Goal: Transaction & Acquisition: Register for event/course

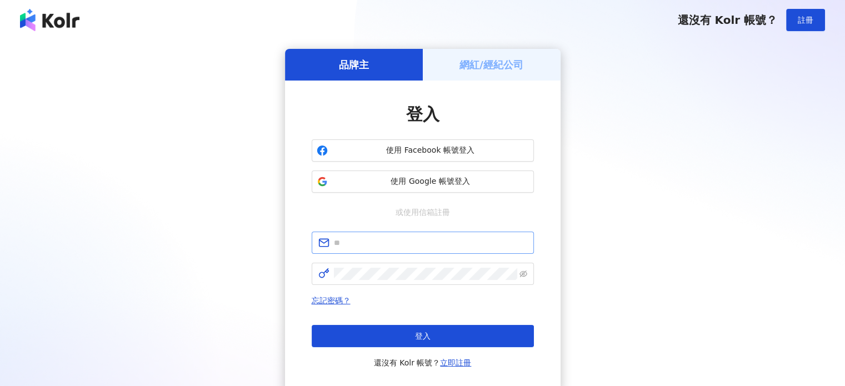
click at [397, 249] on span at bounding box center [423, 243] width 222 height 22
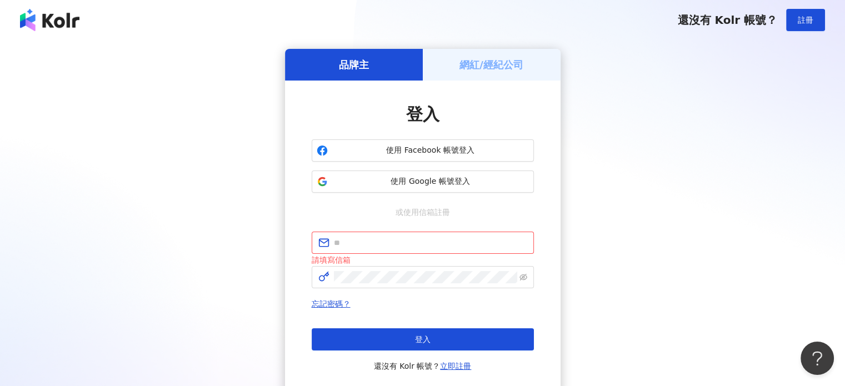
click at [468, 69] on h5 "網紅/經紀公司" at bounding box center [491, 65] width 64 height 14
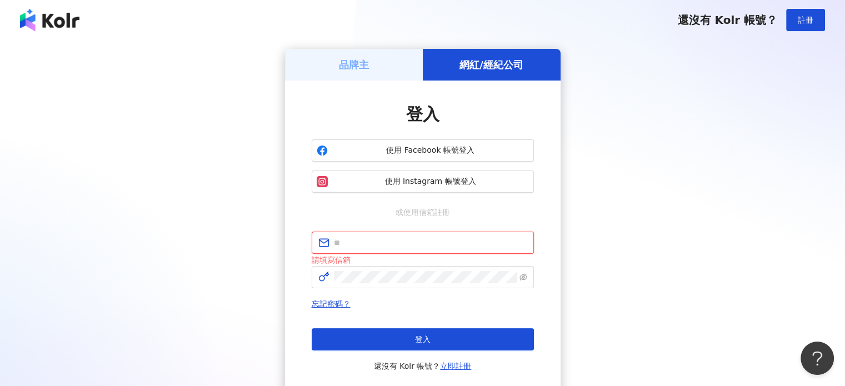
click at [387, 239] on input "text" at bounding box center [430, 243] width 193 height 12
click at [423, 184] on span "使用 Instagram 帳號登入" at bounding box center [430, 181] width 197 height 11
click at [466, 147] on span "使用 Facebook 帳號登入" at bounding box center [430, 150] width 197 height 11
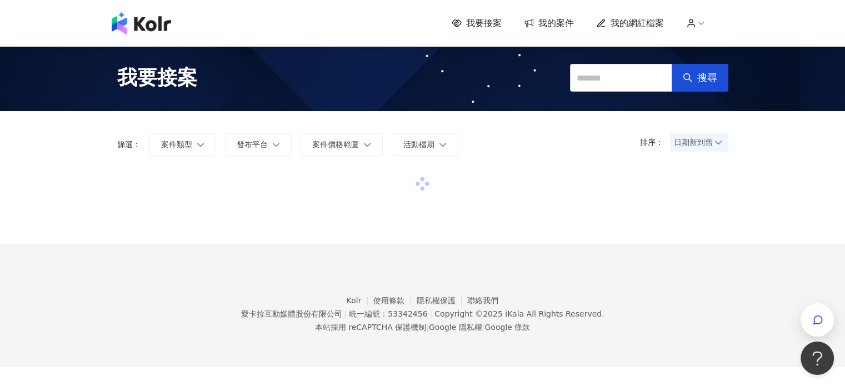
click at [111, 179] on div at bounding box center [422, 206] width 633 height 74
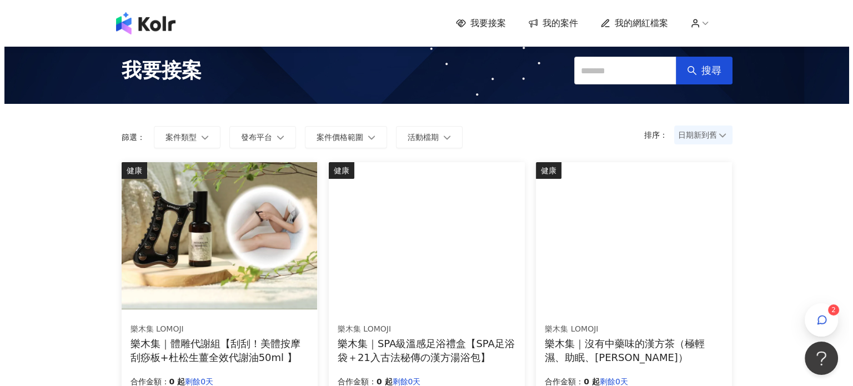
scroll to position [111, 0]
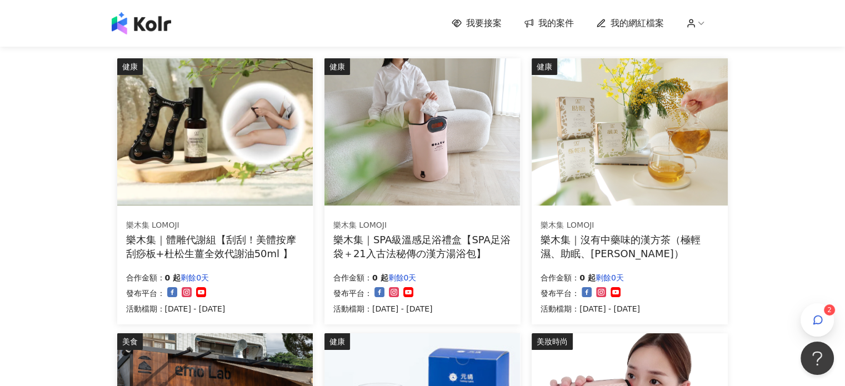
click at [207, 168] on img at bounding box center [215, 131] width 196 height 147
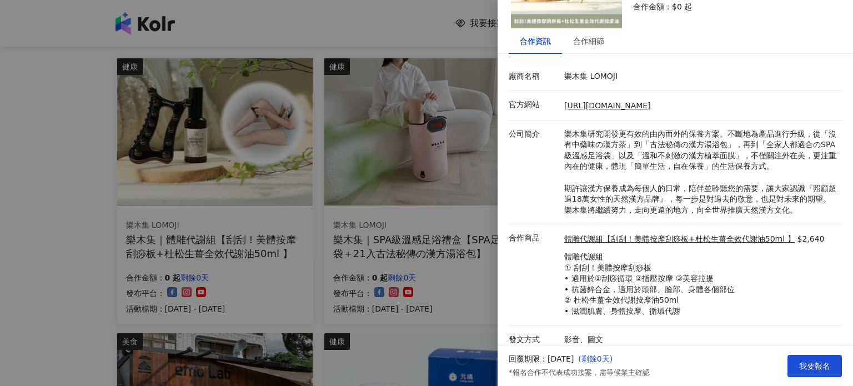
scroll to position [103, 0]
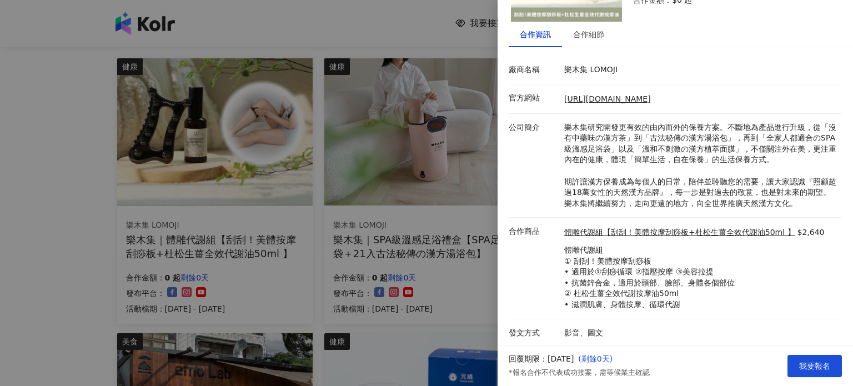
click at [38, 241] on div at bounding box center [426, 193] width 853 height 386
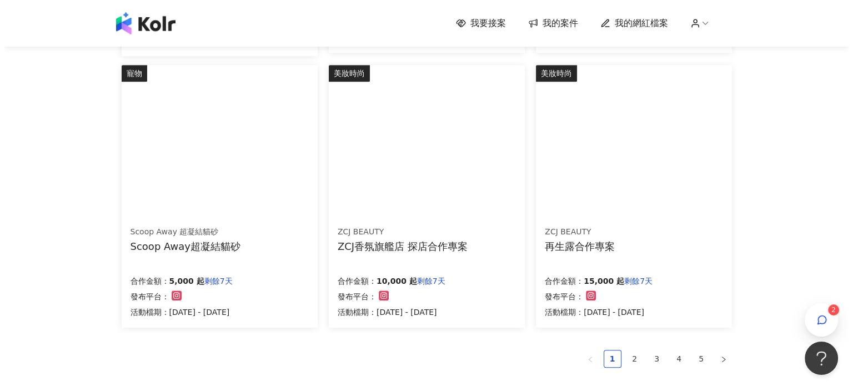
scroll to position [667, 0]
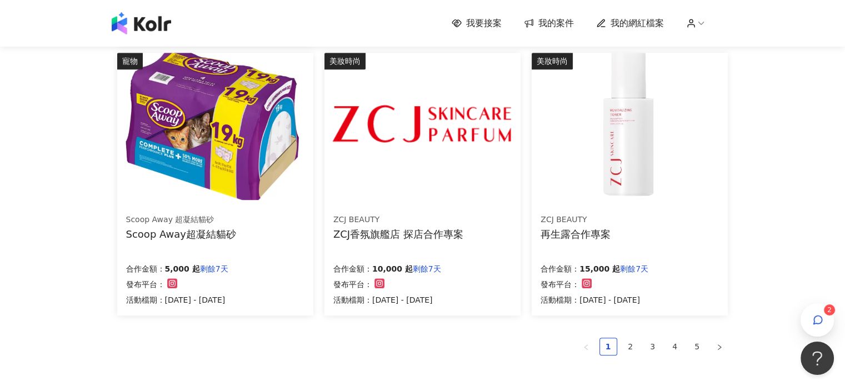
click at [413, 136] on img at bounding box center [422, 126] width 196 height 147
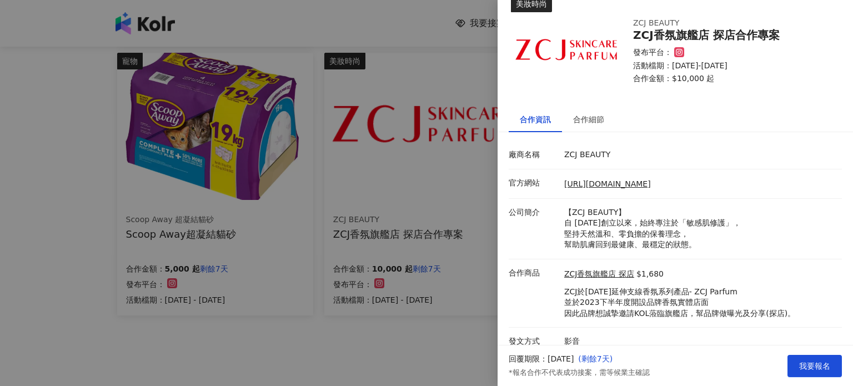
scroll to position [27, 0]
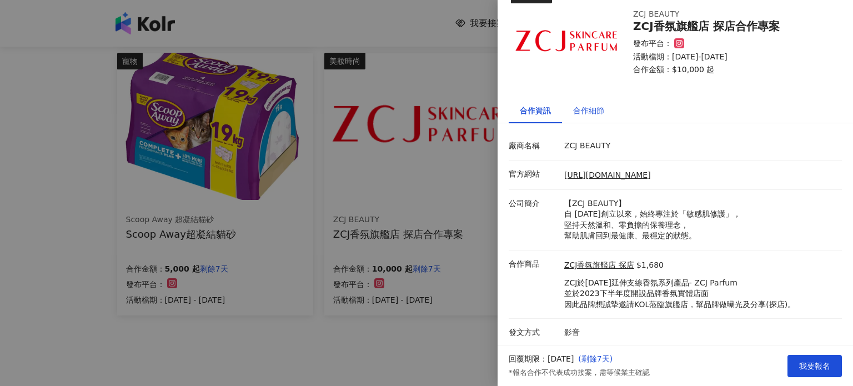
click at [602, 108] on div "合作細節" at bounding box center [588, 110] width 31 height 12
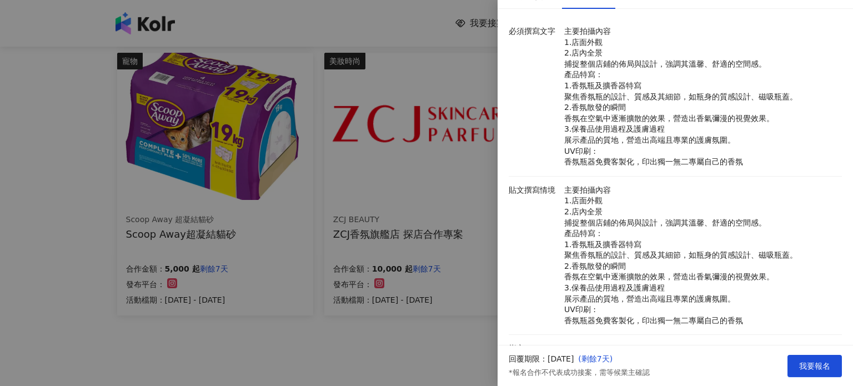
scroll to position [16, 0]
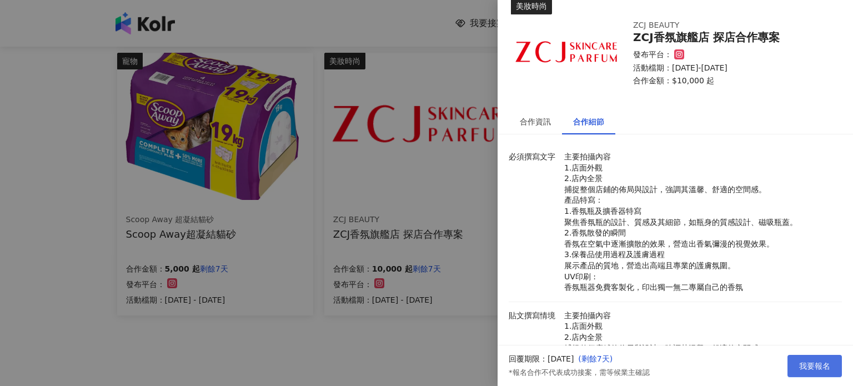
click at [809, 365] on span "我要報名" at bounding box center [814, 366] width 31 height 9
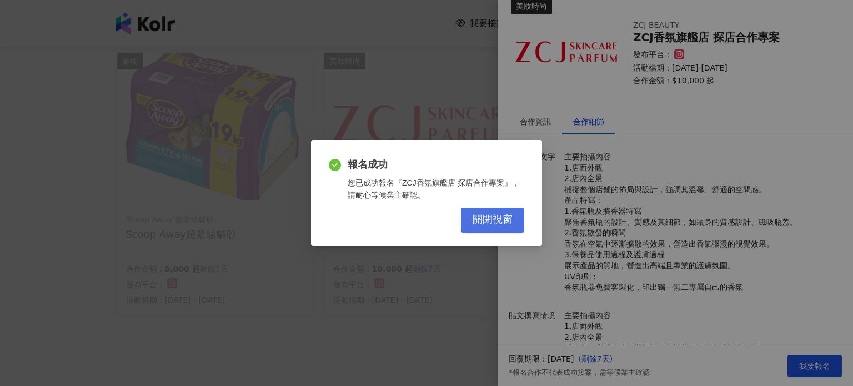
click at [488, 222] on span "關閉視窗" at bounding box center [493, 220] width 40 height 12
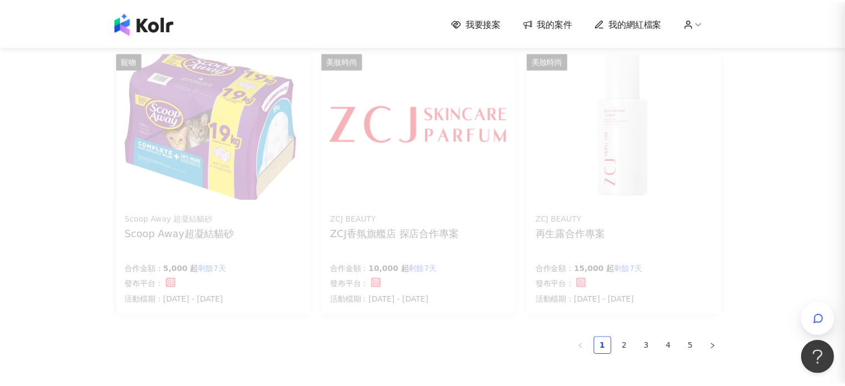
scroll to position [0, 0]
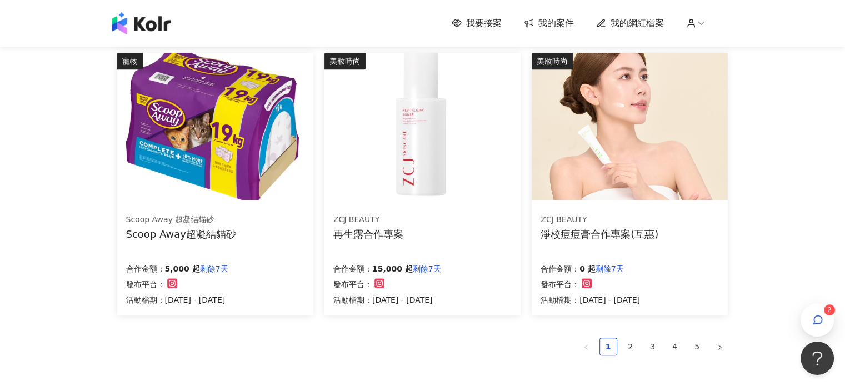
click at [415, 163] on img at bounding box center [422, 126] width 196 height 147
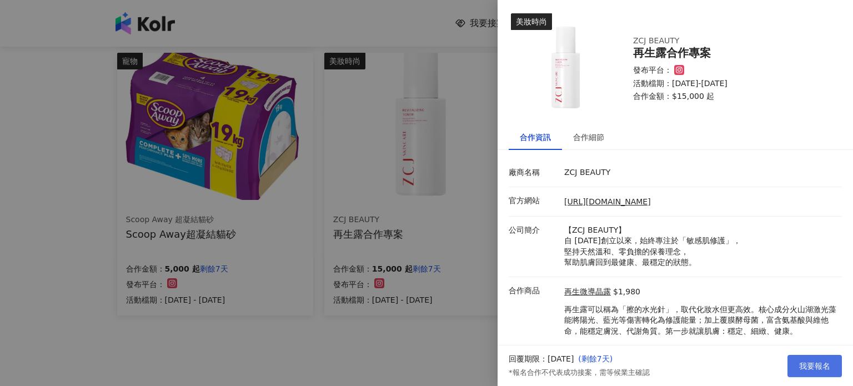
click at [824, 368] on span "我要報名" at bounding box center [814, 366] width 31 height 9
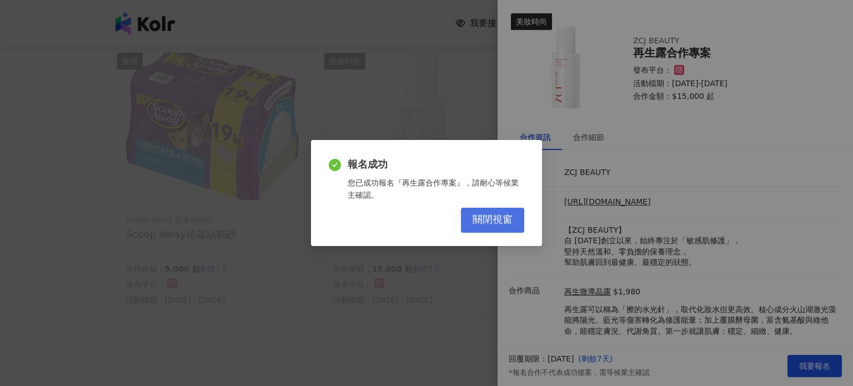
click at [480, 221] on span "關閉視窗" at bounding box center [493, 220] width 40 height 12
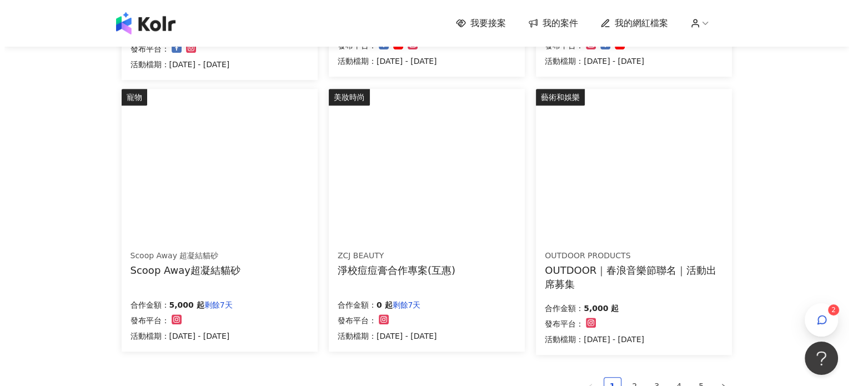
scroll to position [611, 0]
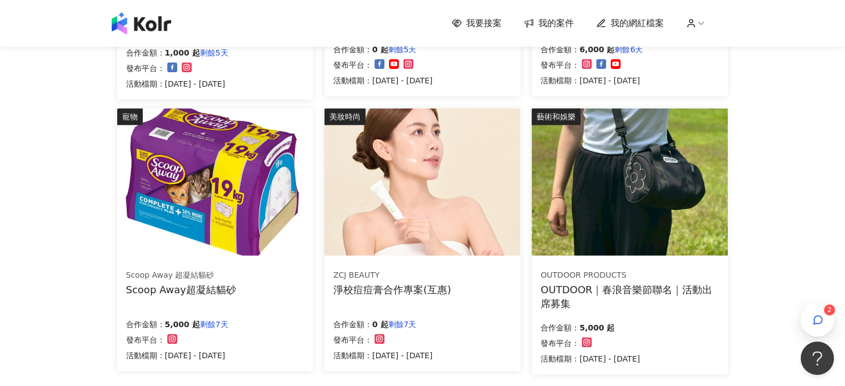
click at [622, 189] on img at bounding box center [630, 181] width 196 height 147
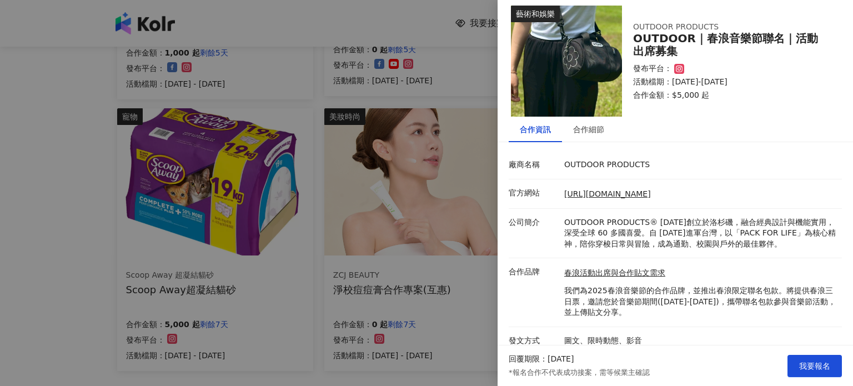
scroll to position [16, 0]
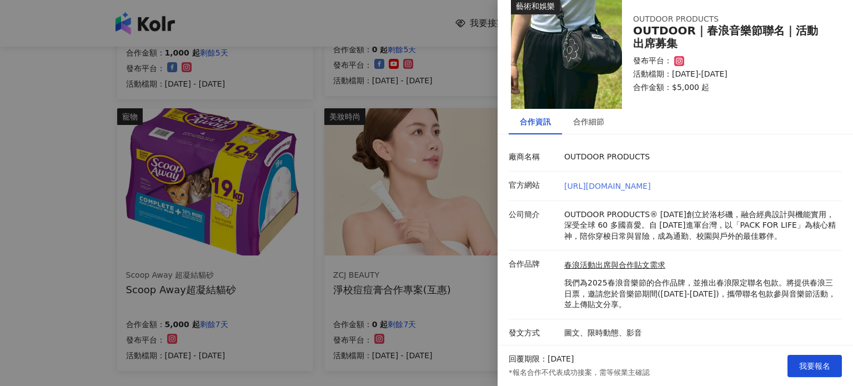
click at [620, 187] on link "[URL][DOMAIN_NAME]" at bounding box center [607, 186] width 87 height 9
click at [634, 266] on link "春浪活動出席與合作貼文需求" at bounding box center [700, 265] width 272 height 11
click at [817, 373] on button "我要報名" at bounding box center [815, 366] width 54 height 22
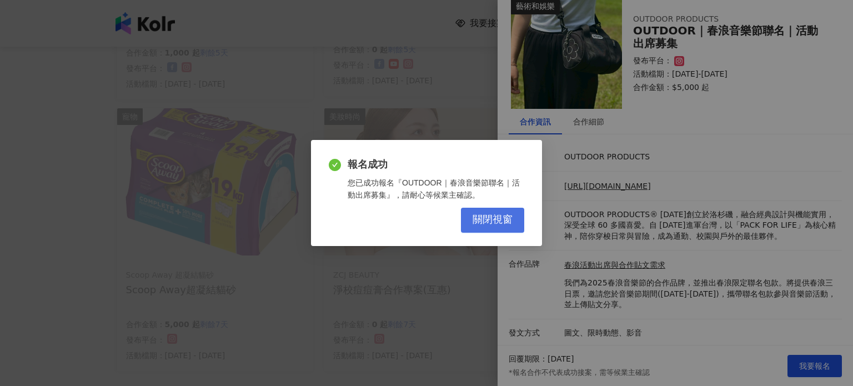
click at [503, 222] on span "關閉視窗" at bounding box center [493, 220] width 40 height 12
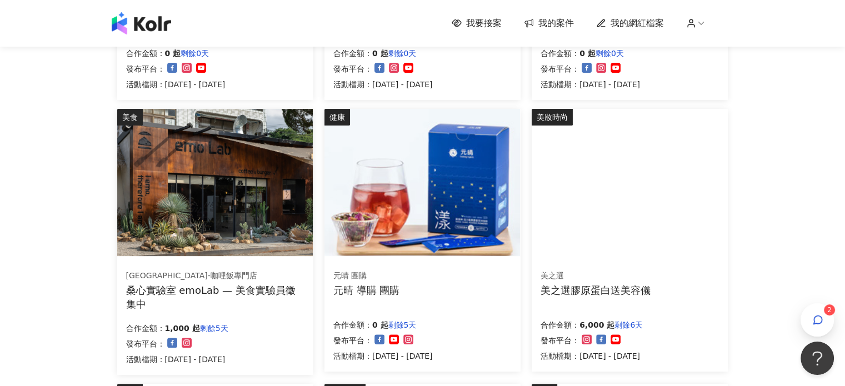
scroll to position [333, 0]
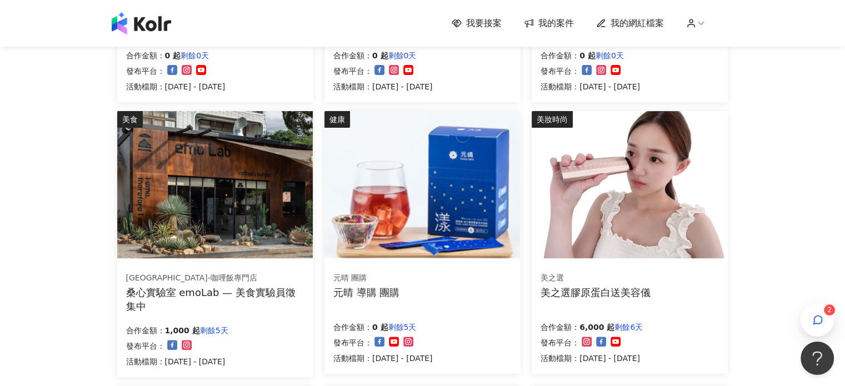
click at [626, 193] on img at bounding box center [630, 184] width 196 height 147
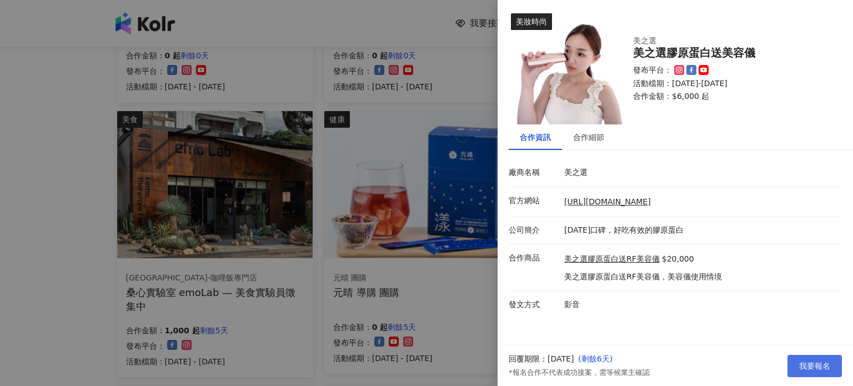
click at [819, 366] on span "我要報名" at bounding box center [814, 366] width 31 height 9
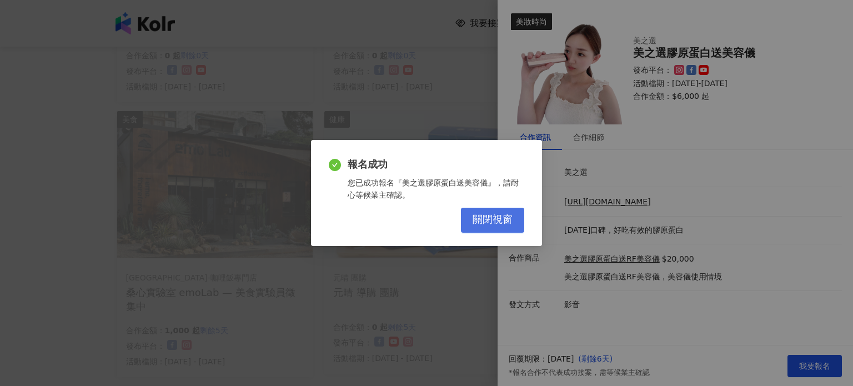
click at [478, 219] on span "關閉視窗" at bounding box center [493, 220] width 40 height 12
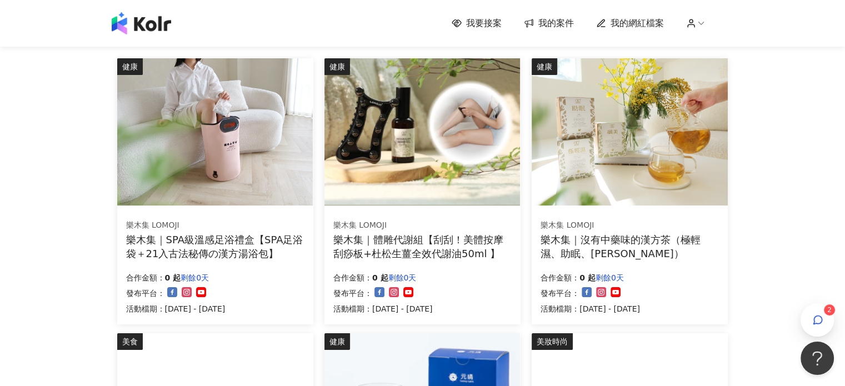
scroll to position [0, 0]
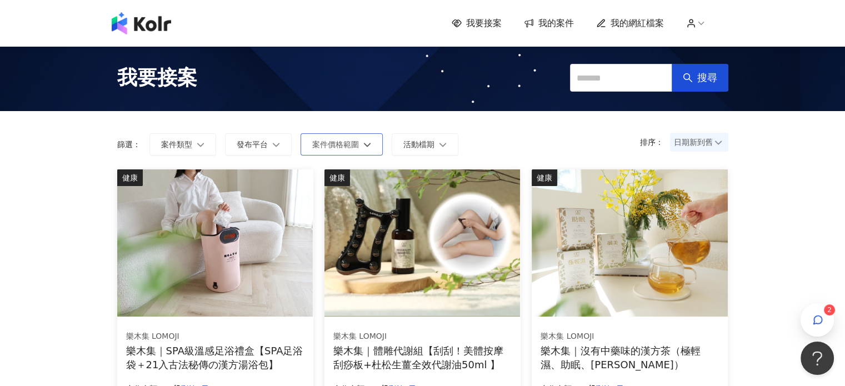
click at [339, 141] on span "案件價格範圍" at bounding box center [335, 144] width 47 height 9
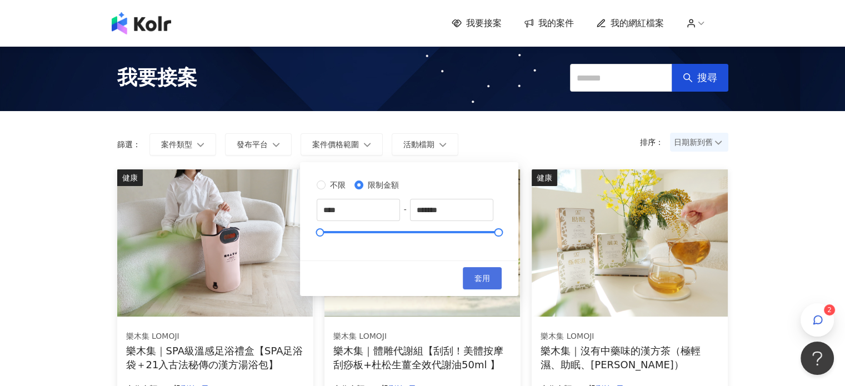
click at [490, 275] on span "套用" at bounding box center [482, 278] width 16 height 9
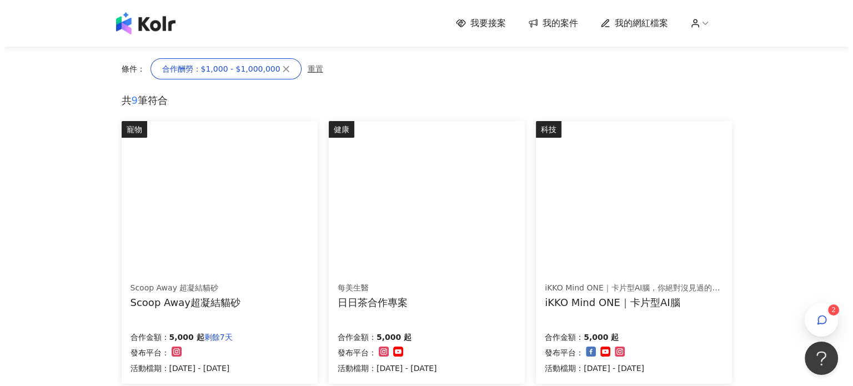
scroll to position [222, 0]
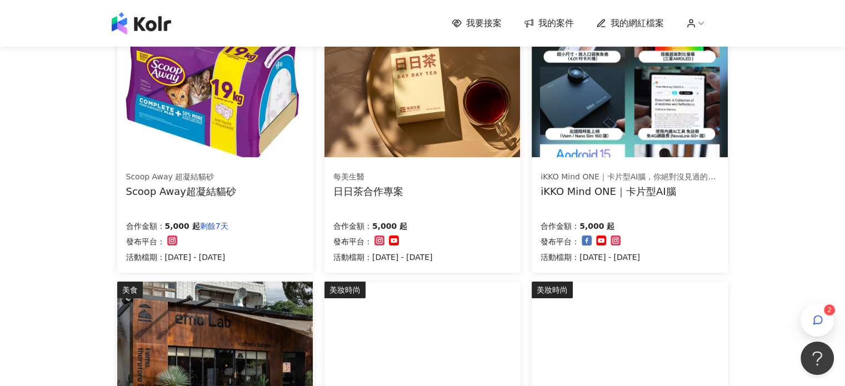
click at [428, 108] on img at bounding box center [422, 83] width 196 height 147
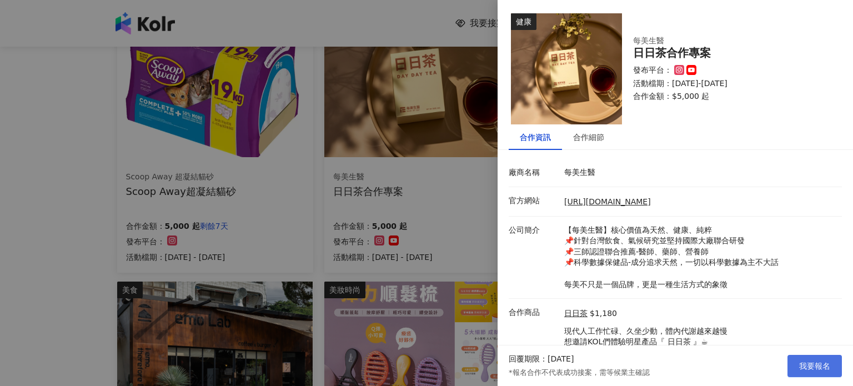
click at [807, 365] on span "我要報名" at bounding box center [814, 366] width 31 height 9
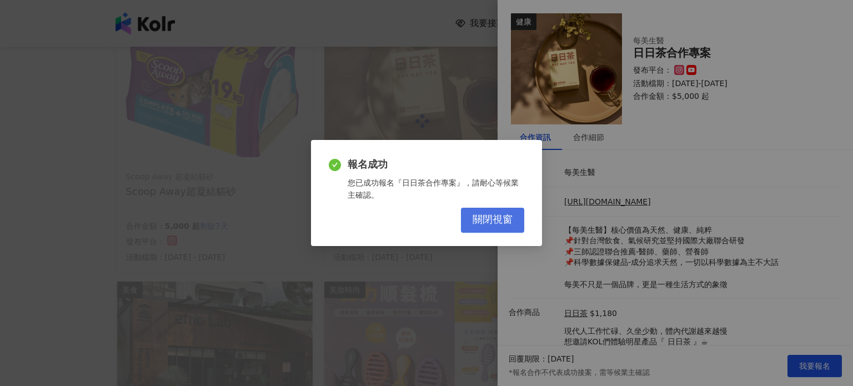
click at [493, 221] on span "關閉視窗" at bounding box center [493, 220] width 40 height 12
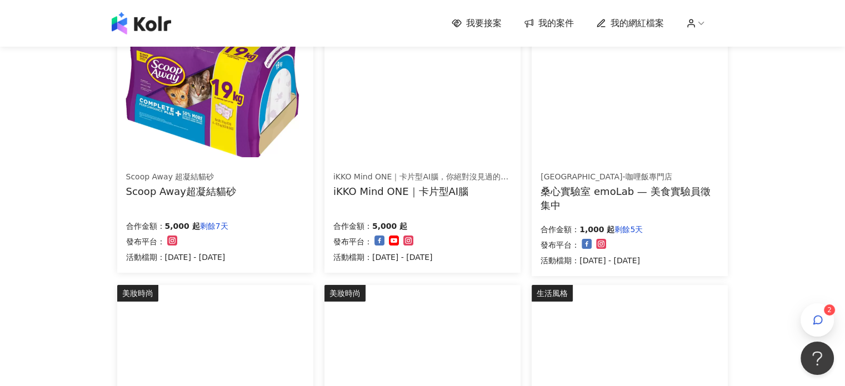
click at [460, 130] on img at bounding box center [422, 83] width 196 height 147
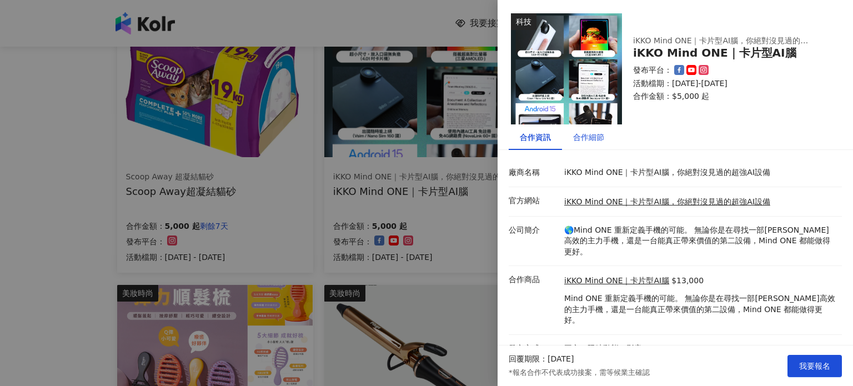
click at [584, 135] on div "合作細節" at bounding box center [588, 137] width 31 height 12
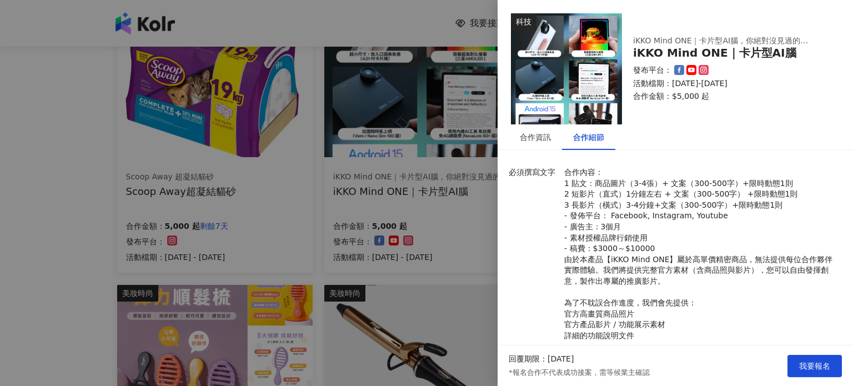
scroll to position [56, 0]
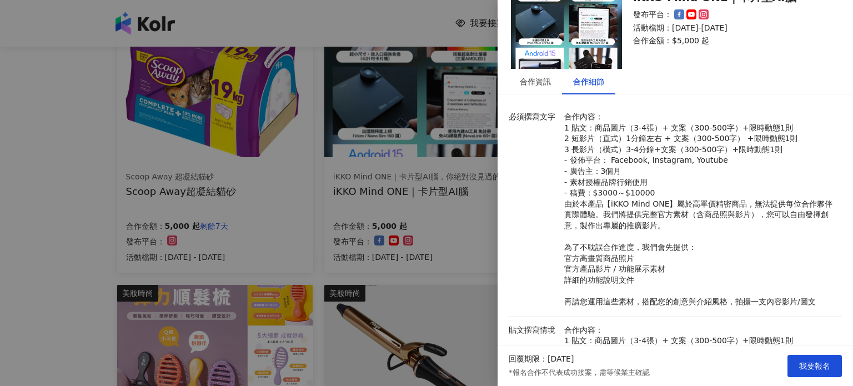
click at [18, 226] on div at bounding box center [426, 193] width 853 height 386
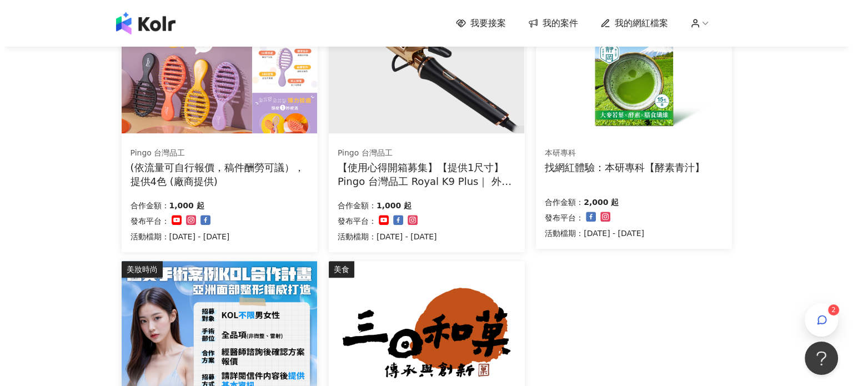
scroll to position [444, 0]
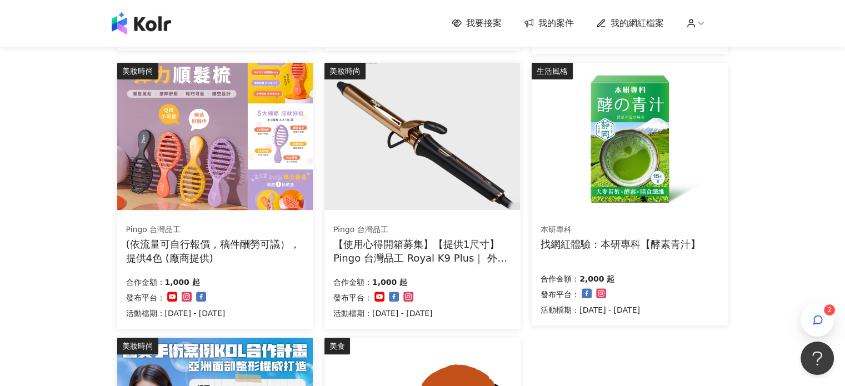
click at [604, 155] on img at bounding box center [630, 136] width 196 height 147
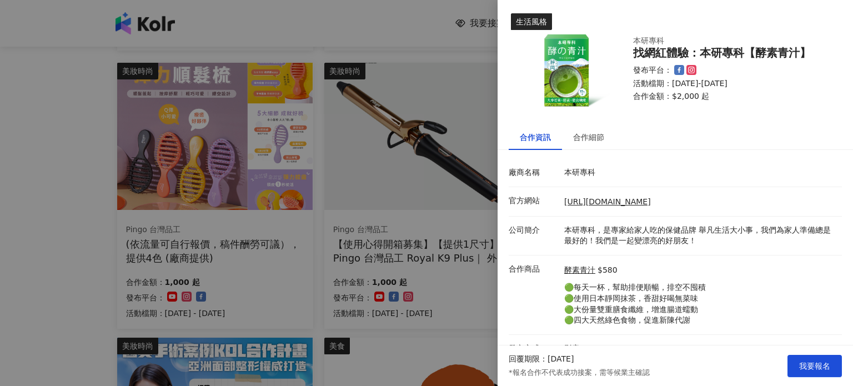
scroll to position [27, 0]
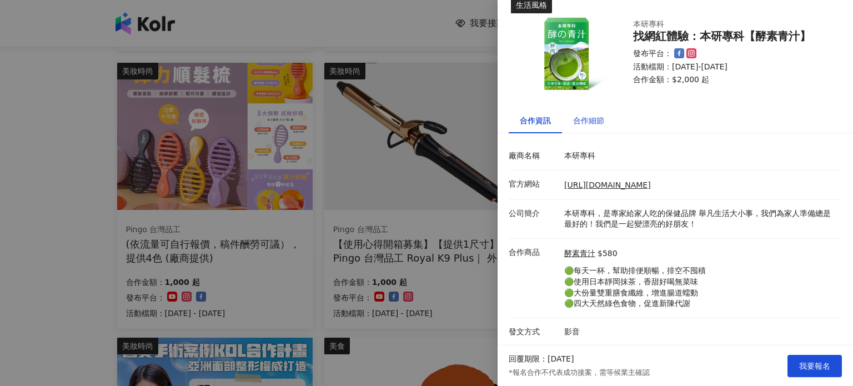
click at [576, 114] on div "合作細節" at bounding box center [588, 120] width 31 height 12
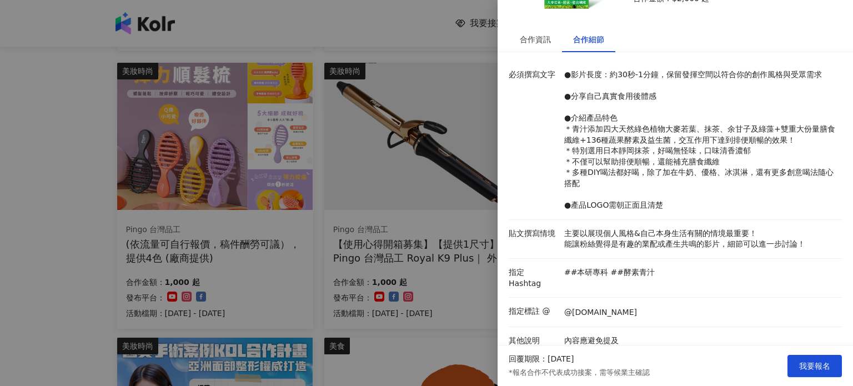
scroll to position [72, 0]
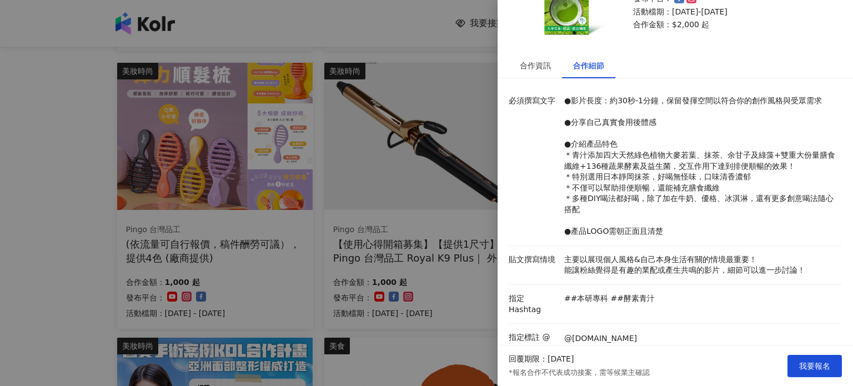
click at [33, 257] on div at bounding box center [426, 193] width 853 height 386
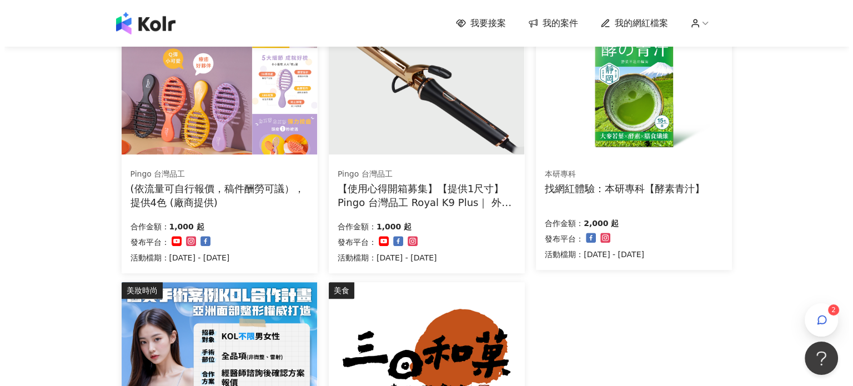
scroll to position [722, 0]
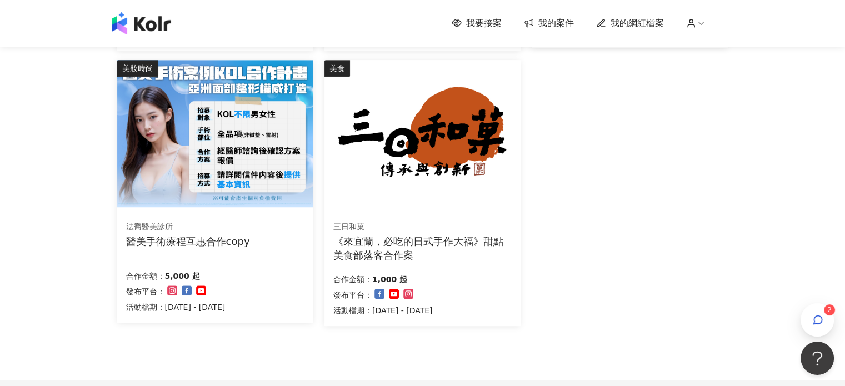
click at [241, 179] on img at bounding box center [215, 133] width 196 height 147
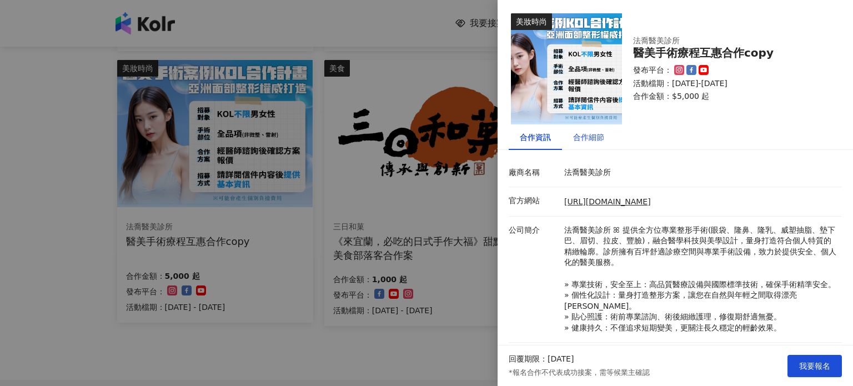
click at [598, 138] on div "合作細節" at bounding box center [588, 137] width 31 height 12
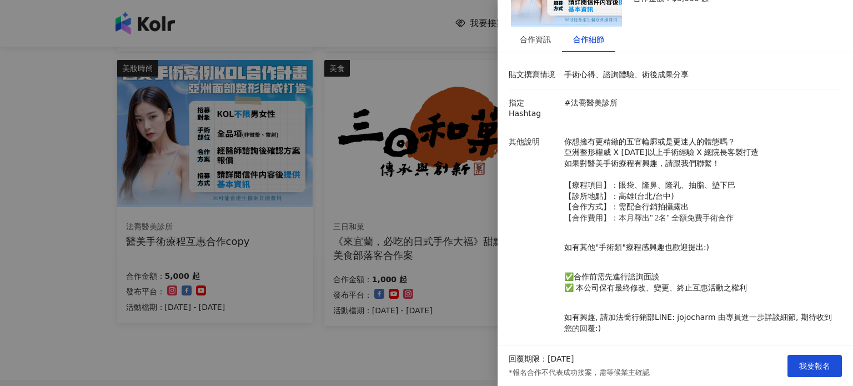
scroll to position [102, 0]
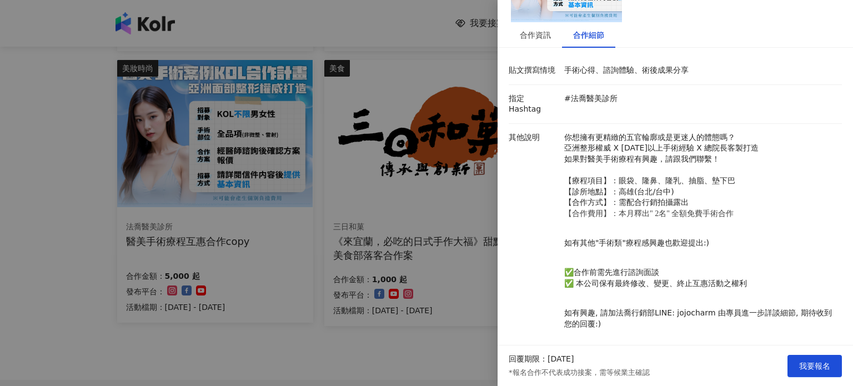
click at [24, 193] on div at bounding box center [426, 193] width 853 height 386
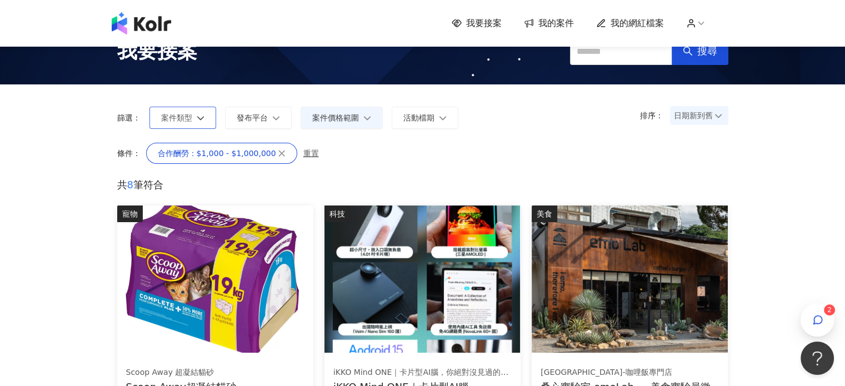
scroll to position [0, 0]
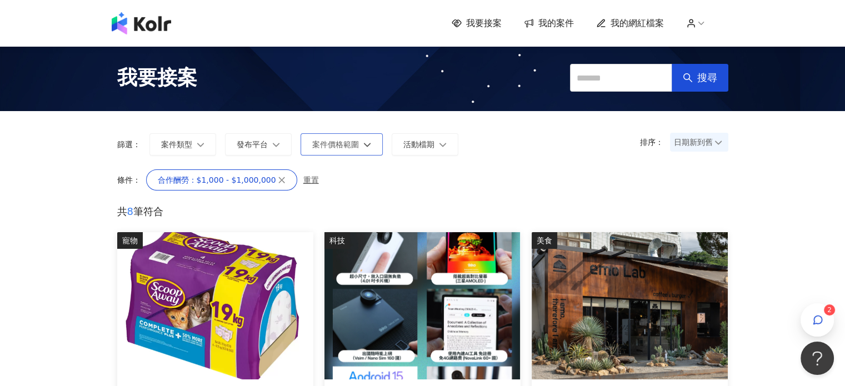
click at [367, 135] on button "案件價格範圍" at bounding box center [342, 144] width 82 height 22
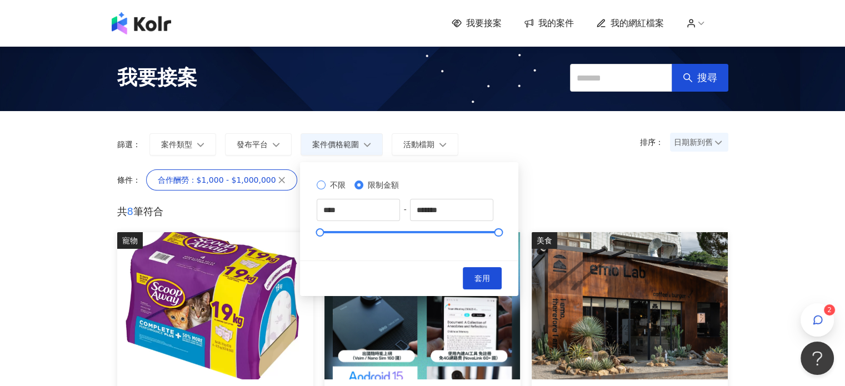
click at [332, 182] on span "不限" at bounding box center [338, 185] width 24 height 12
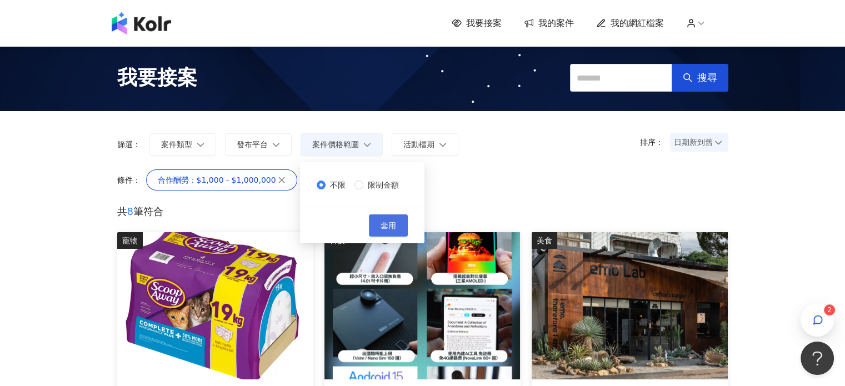
click at [386, 221] on span "套用" at bounding box center [389, 225] width 16 height 9
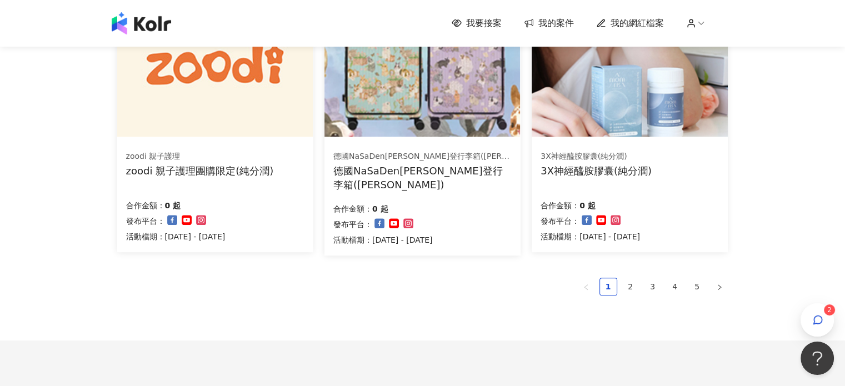
scroll to position [801, 0]
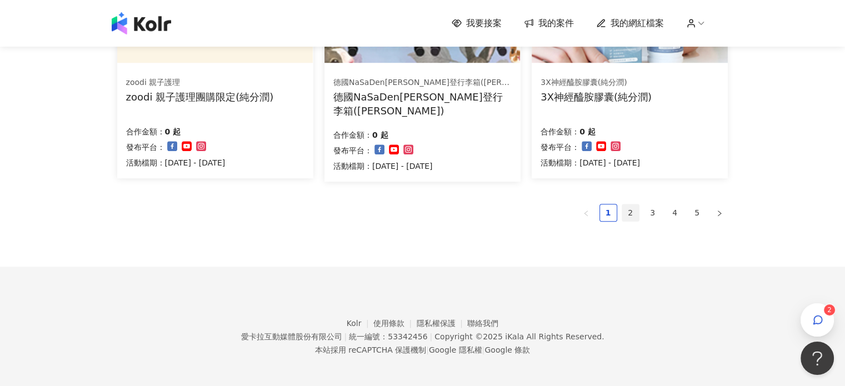
click at [633, 212] on link "2" at bounding box center [630, 212] width 17 height 17
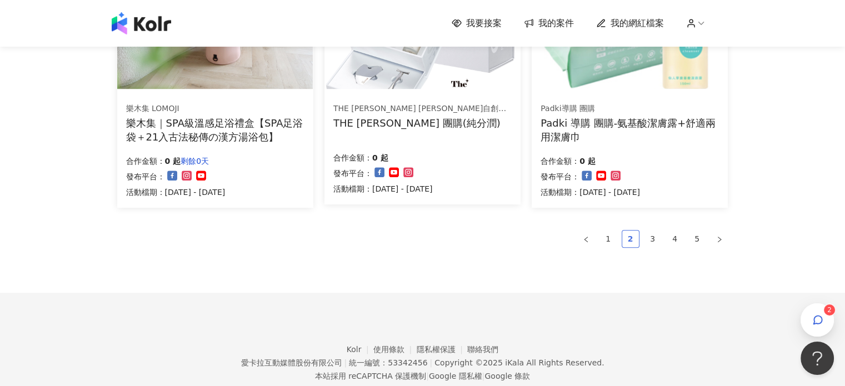
scroll to position [807, 0]
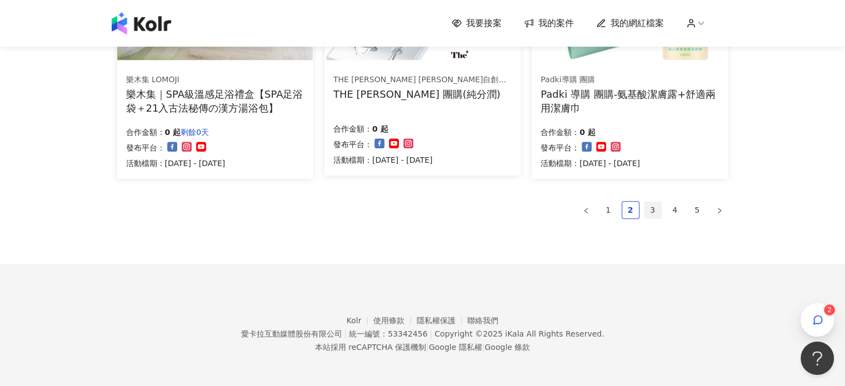
click at [652, 209] on link "3" at bounding box center [652, 210] width 17 height 17
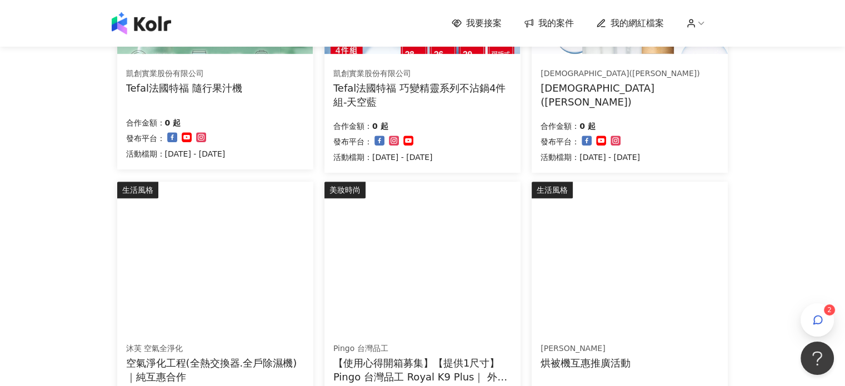
scroll to position [667, 0]
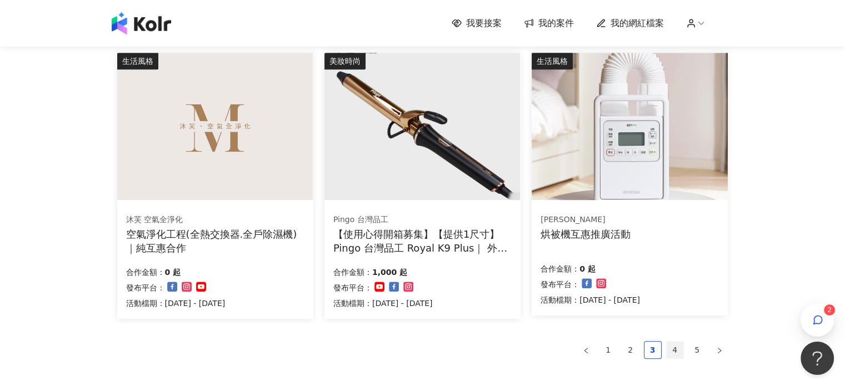
click at [677, 345] on link "4" at bounding box center [675, 350] width 17 height 17
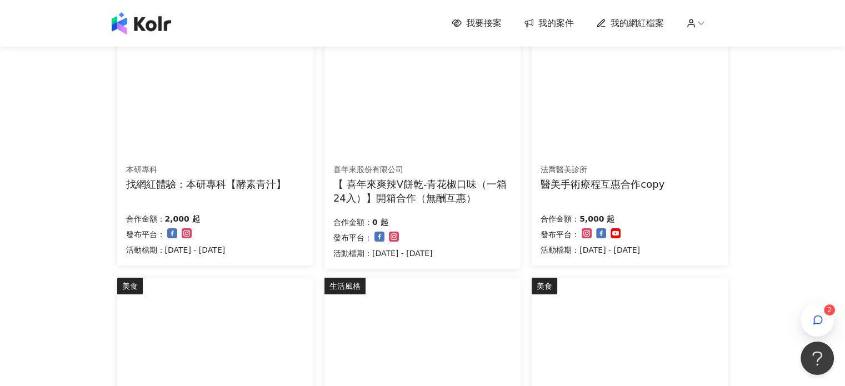
scroll to position [807, 0]
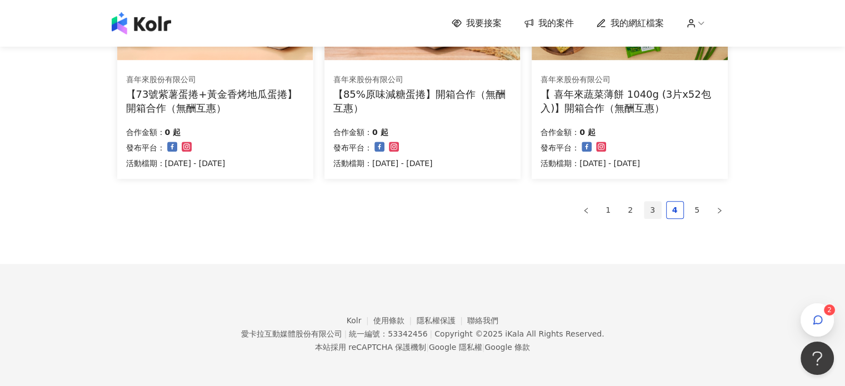
click at [649, 209] on link "3" at bounding box center [652, 210] width 17 height 17
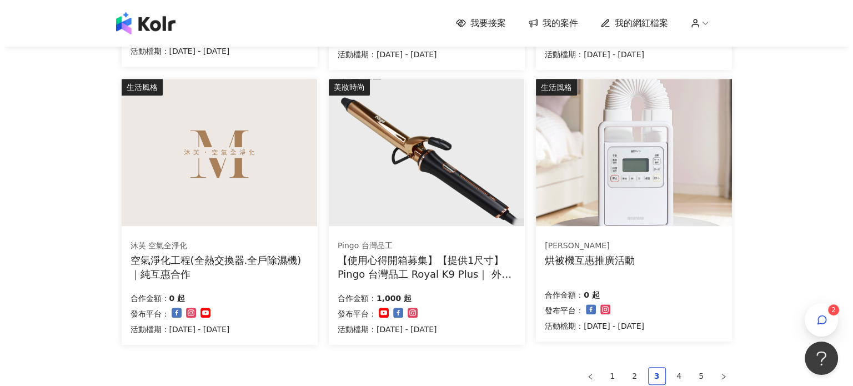
scroll to position [640, 0]
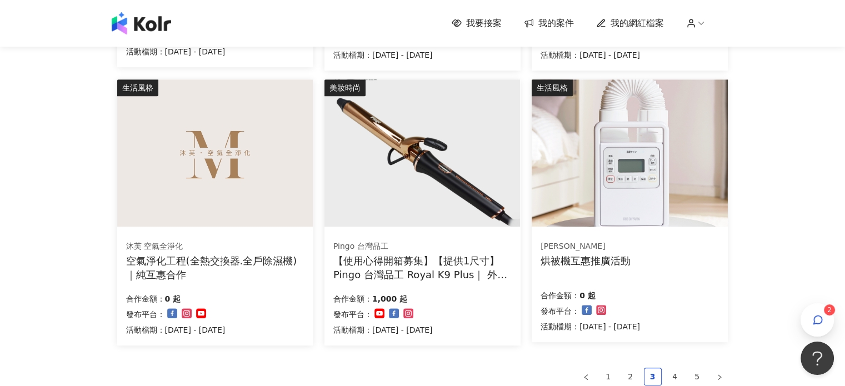
click at [236, 243] on div "沐芙 空氣全淨化" at bounding box center [215, 246] width 178 height 11
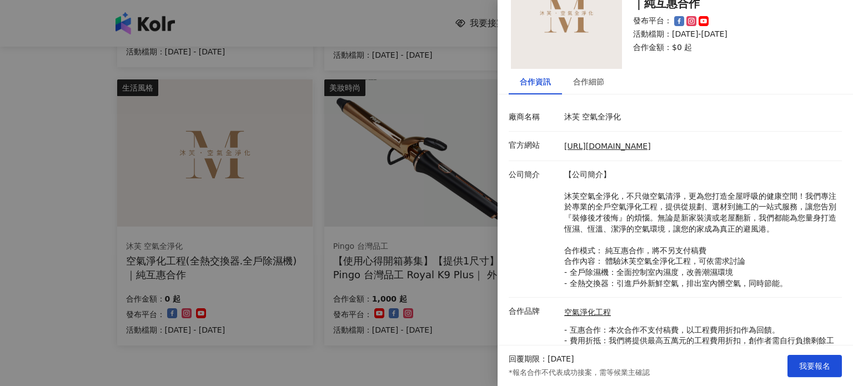
scroll to position [111, 0]
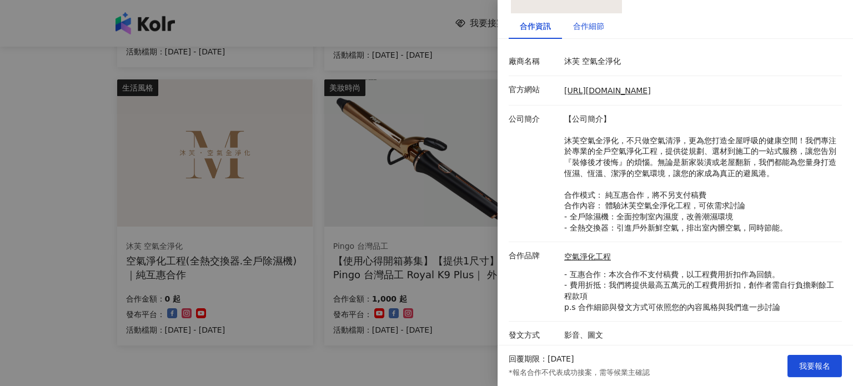
click at [598, 21] on div "合作細節" at bounding box center [588, 26] width 31 height 12
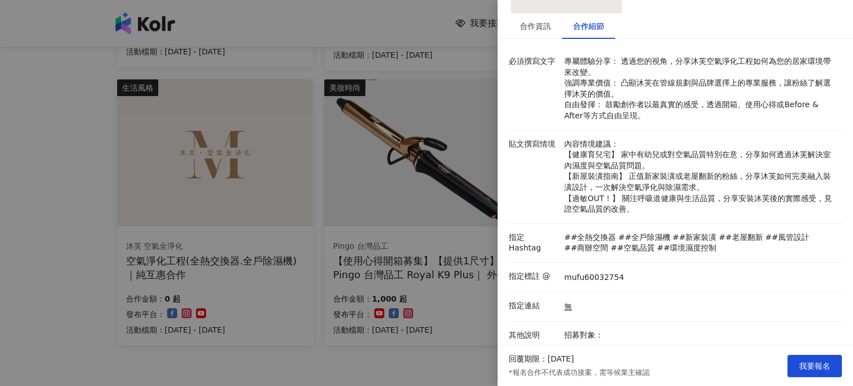
click at [471, 239] on div at bounding box center [426, 193] width 853 height 386
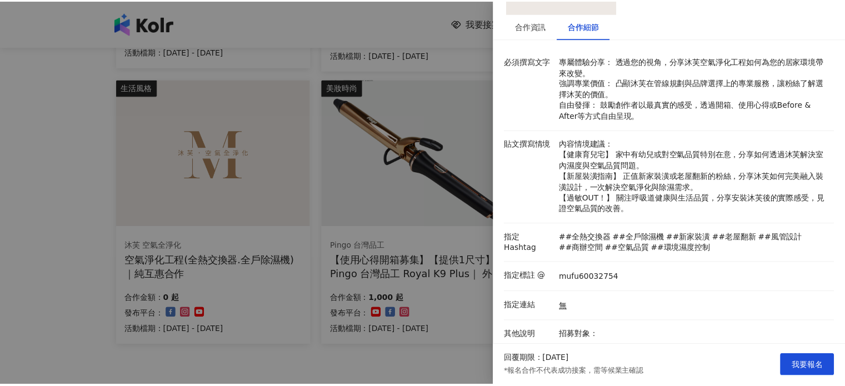
scroll to position [0, 0]
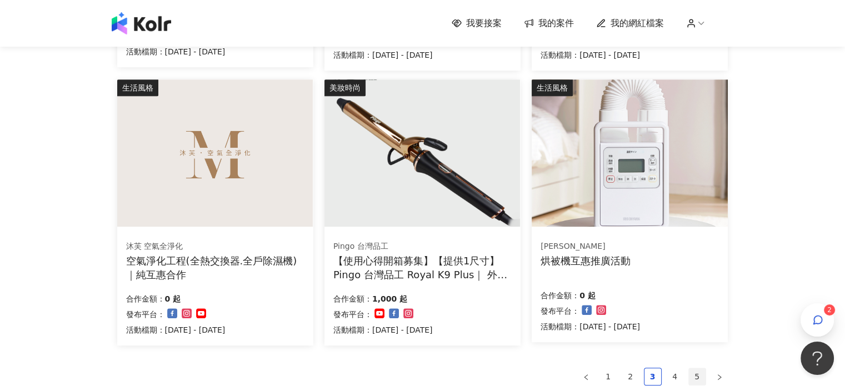
click at [693, 373] on link "5" at bounding box center [697, 376] width 17 height 17
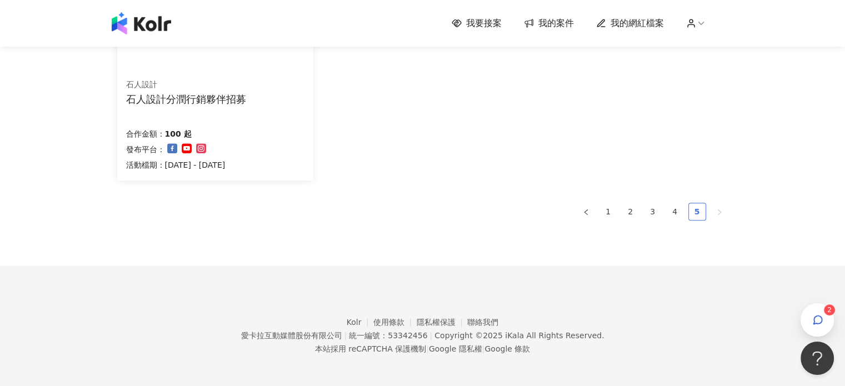
scroll to position [529, 0]
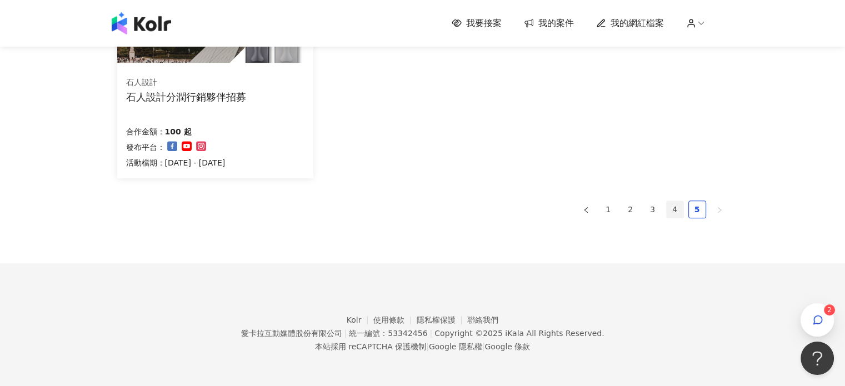
click at [681, 203] on link "4" at bounding box center [675, 209] width 17 height 17
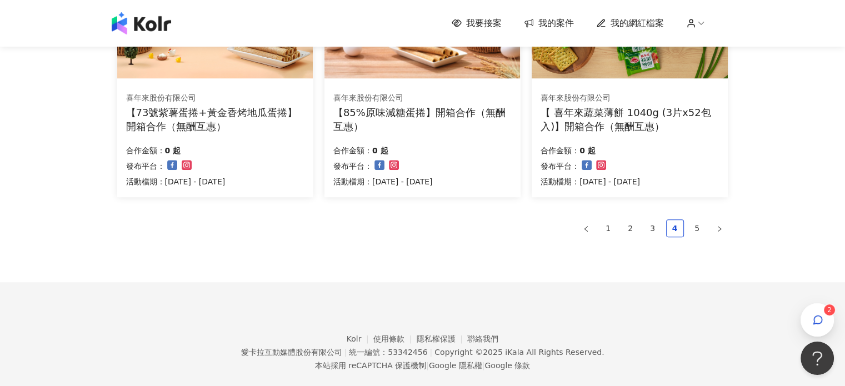
scroll to position [807, 0]
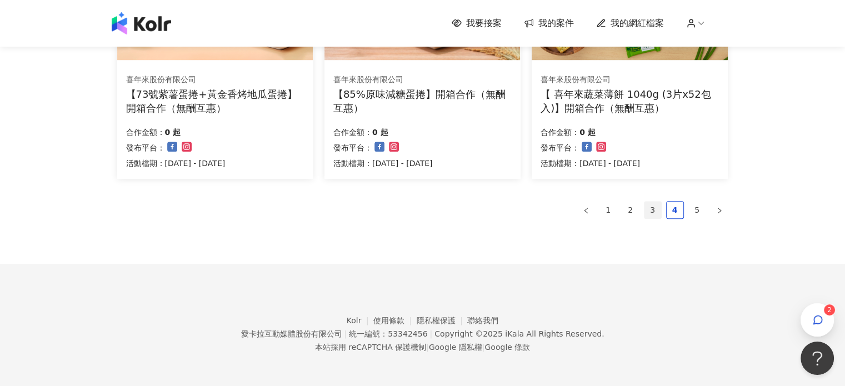
click at [650, 211] on link "3" at bounding box center [652, 210] width 17 height 17
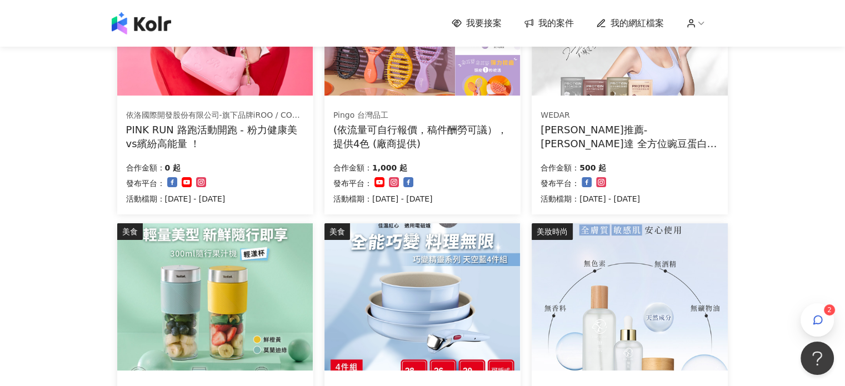
scroll to position [29, 0]
